Goal: Navigation & Orientation: Go to known website

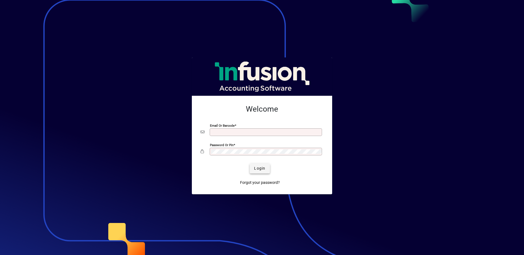
type input "**********"
click at [262, 171] on span "Login" at bounding box center [259, 169] width 11 height 6
